Goal: Transaction & Acquisition: Book appointment/travel/reservation

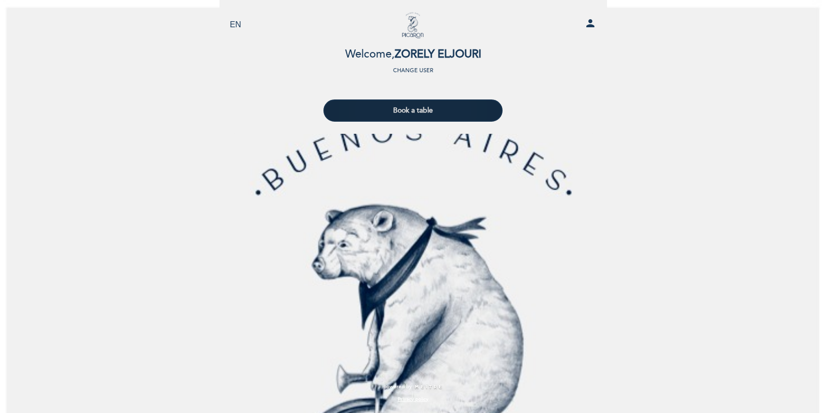
click at [453, 108] on button "Book a table" at bounding box center [412, 110] width 179 height 22
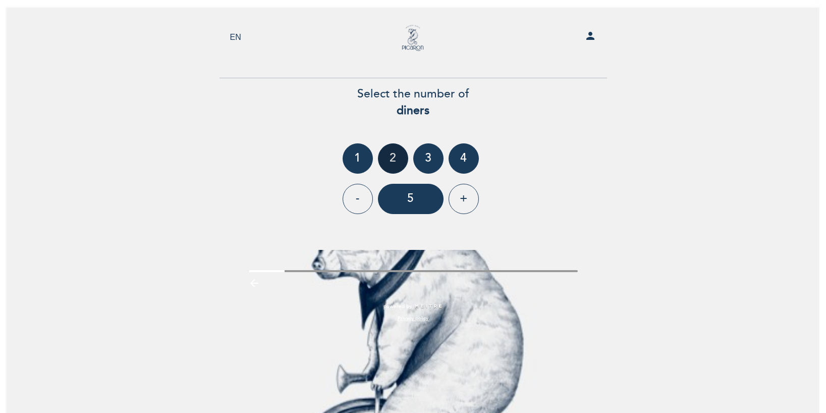
click at [394, 155] on div "2" at bounding box center [393, 158] width 30 height 30
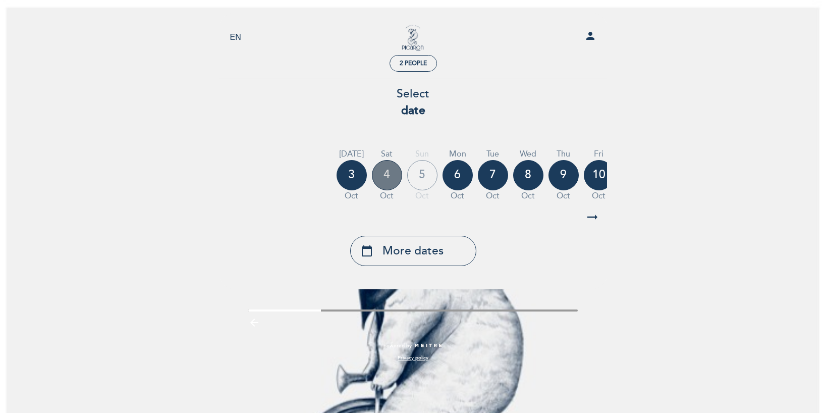
click at [385, 177] on div "4" at bounding box center [387, 175] width 30 height 30
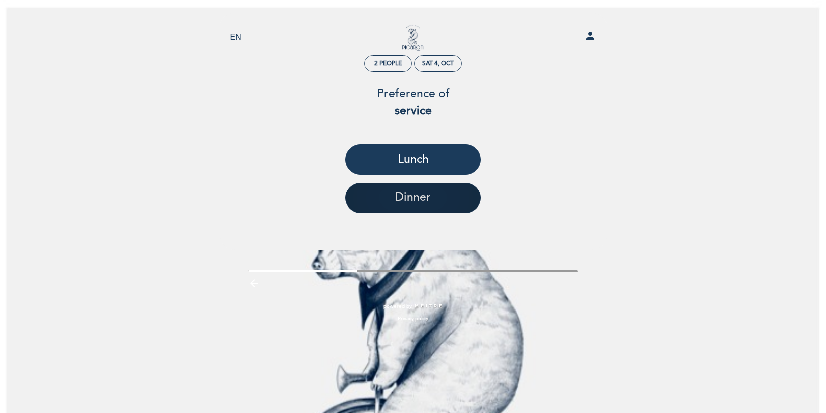
click at [395, 197] on button "Dinner" at bounding box center [413, 198] width 136 height 30
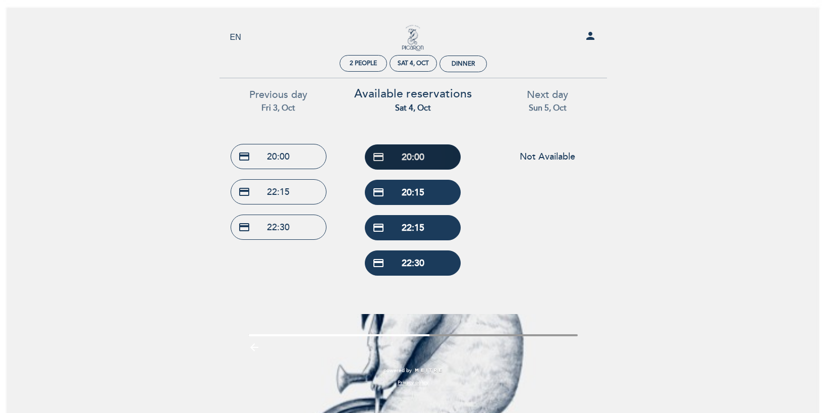
click at [418, 158] on button "credit_card 20:00" at bounding box center [413, 156] width 96 height 25
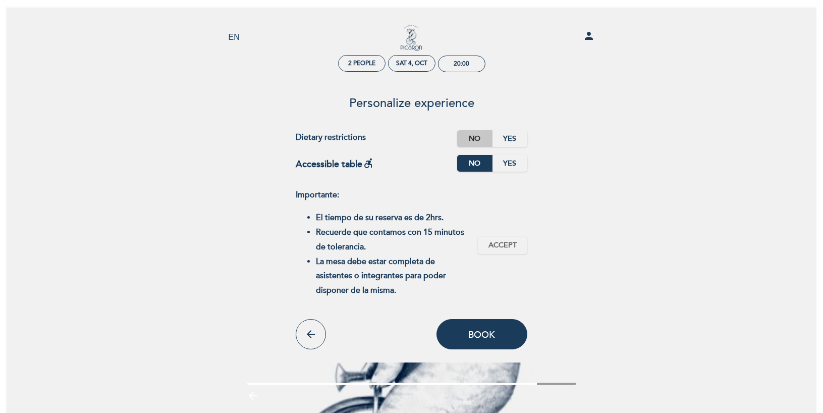
click at [466, 139] on label "No" at bounding box center [474, 138] width 35 height 17
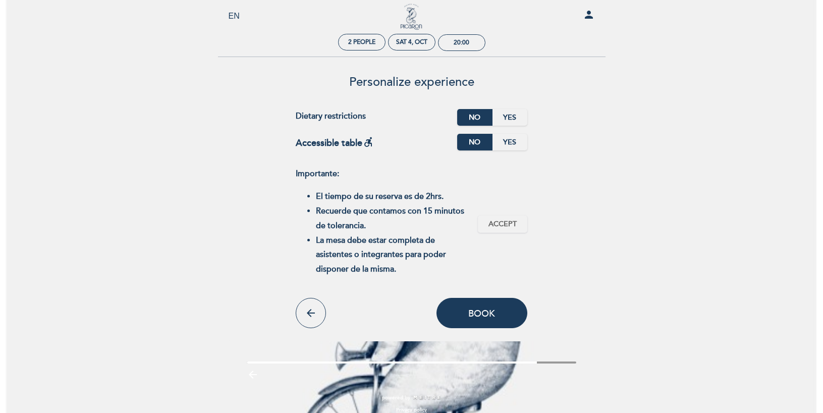
scroll to position [32, 0]
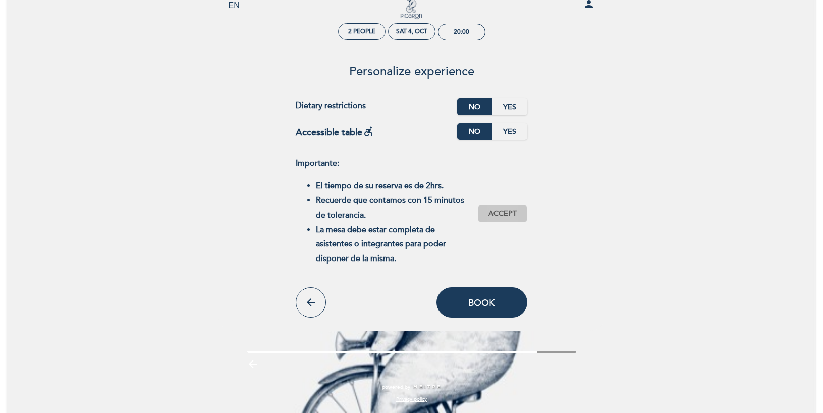
click at [500, 212] on span "Accept" at bounding box center [502, 213] width 28 height 11
click at [483, 303] on span "Book" at bounding box center [481, 302] width 27 height 11
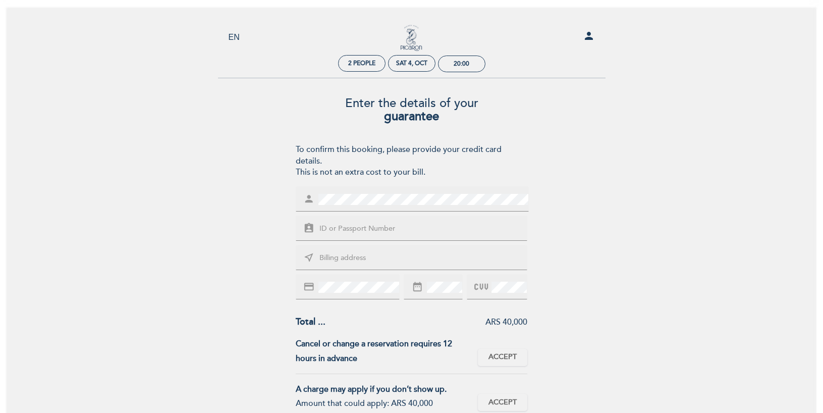
click at [433, 229] on input "text" at bounding box center [423, 229] width 210 height 12
type input "95296734"
click at [426, 262] on input "text" at bounding box center [423, 258] width 210 height 12
type input "Conde 1041"
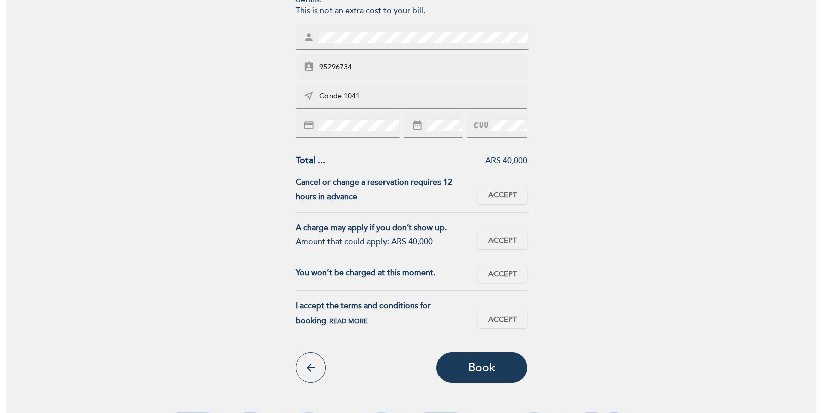
scroll to position [165, 0]
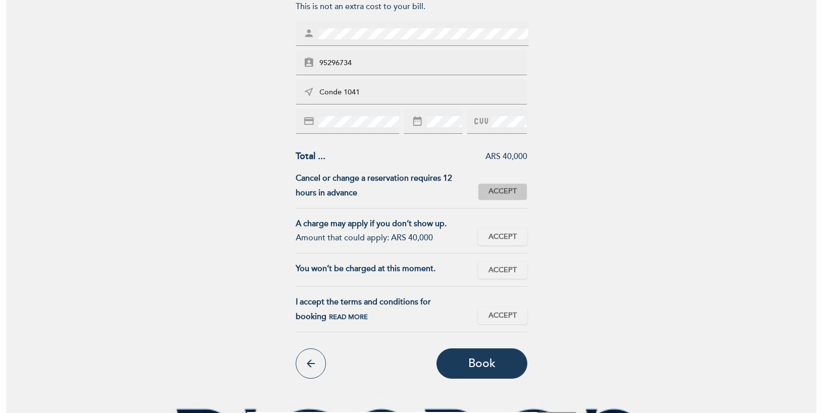
click at [505, 189] on span "Accept" at bounding box center [502, 191] width 28 height 11
click at [505, 235] on span "Accept" at bounding box center [502, 237] width 28 height 11
click at [505, 266] on span "Accept" at bounding box center [502, 270] width 28 height 11
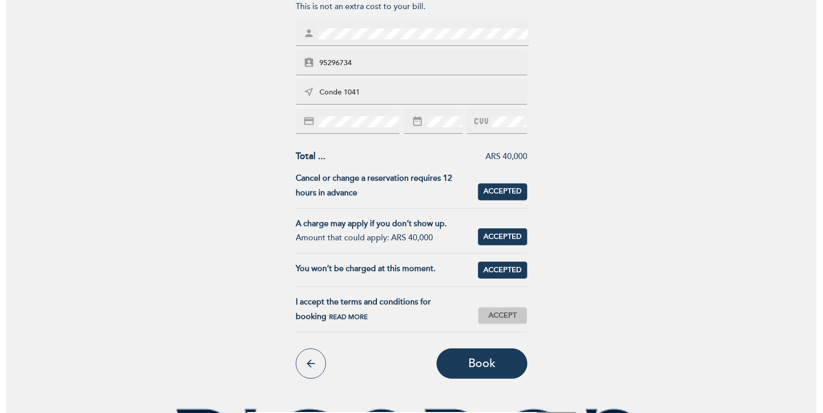
click at [503, 314] on span "Accept" at bounding box center [502, 315] width 28 height 11
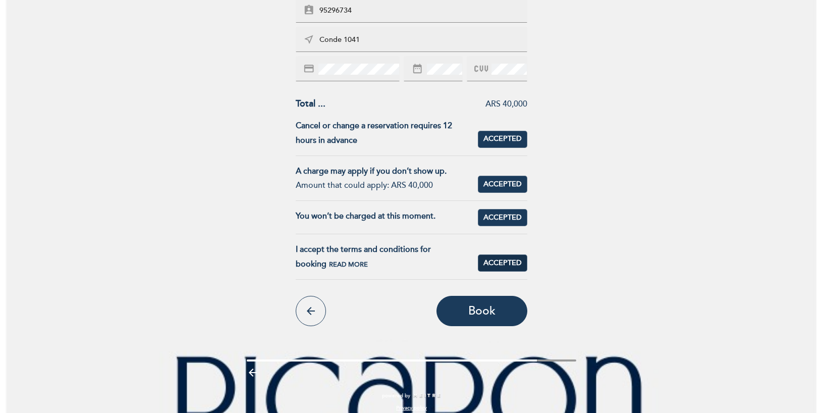
scroll to position [226, 0]
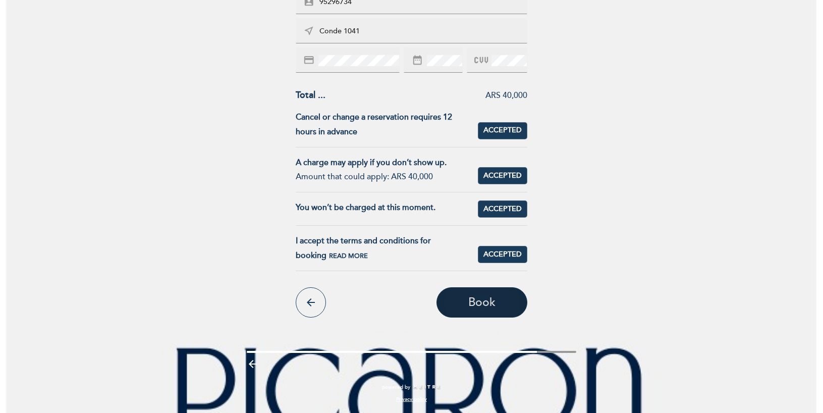
click at [497, 304] on button "Book" at bounding box center [481, 302] width 91 height 30
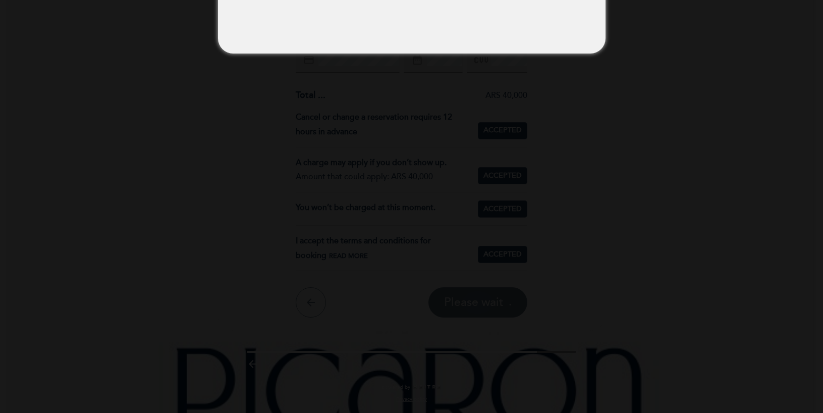
scroll to position [0, 0]
